Goal: Information Seeking & Learning: Learn about a topic

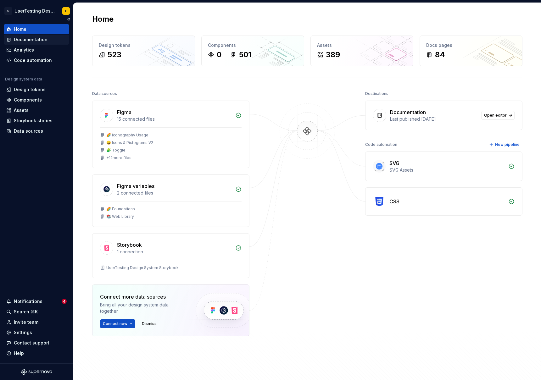
click at [42, 41] on div "Documentation" at bounding box center [31, 39] width 34 height 6
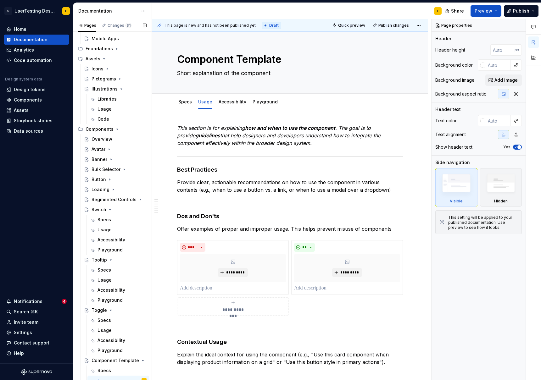
scroll to position [138, 0]
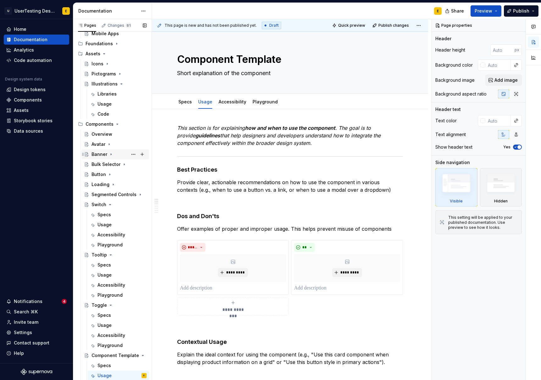
click at [94, 154] on div "Banner" at bounding box center [99, 154] width 16 height 6
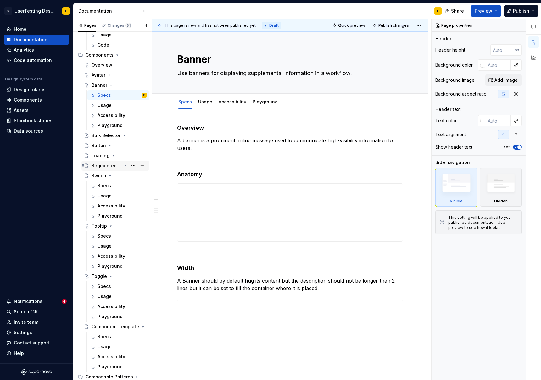
scroll to position [208, 0]
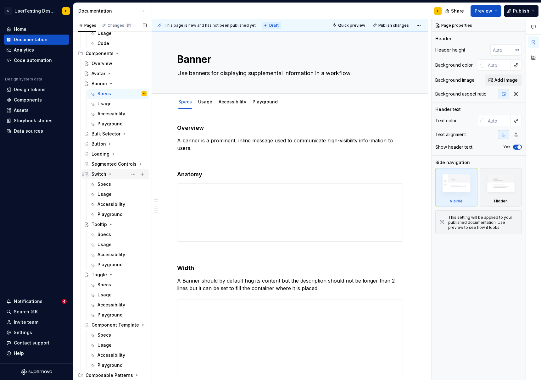
click at [96, 173] on div "Switch" at bounding box center [98, 174] width 15 height 6
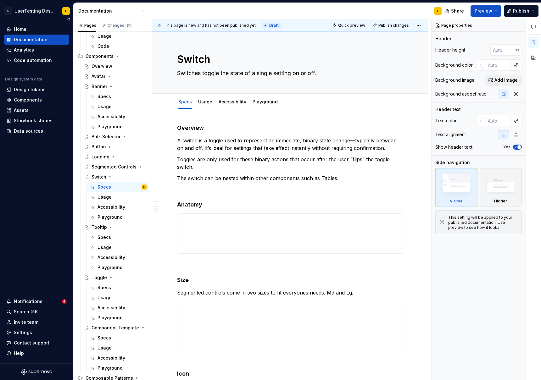
scroll to position [204, 0]
type textarea "*"
